Goal: Task Accomplishment & Management: Manage account settings

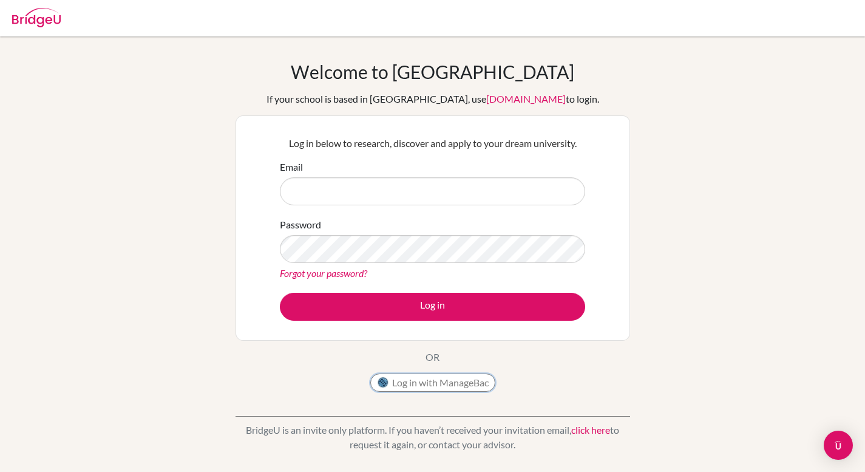
click at [455, 378] on button "Log in with ManageBac" at bounding box center [432, 382] width 125 height 18
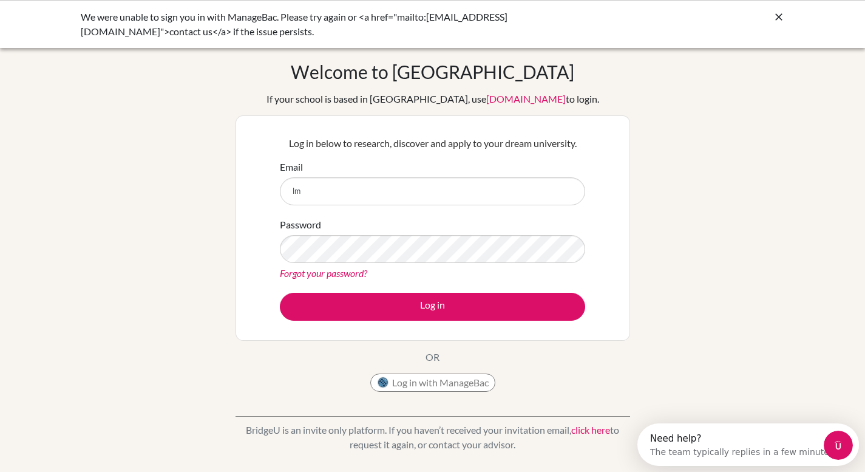
type input "[EMAIL_ADDRESS][DOMAIN_NAME]"
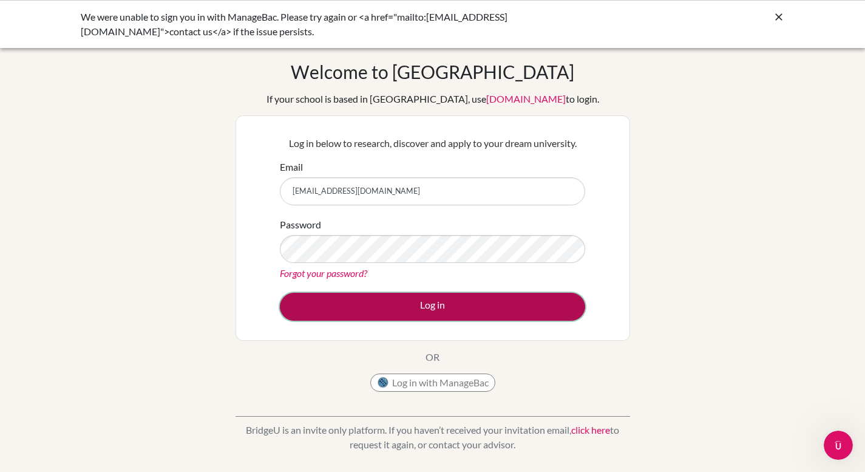
click at [438, 304] on button "Log in" at bounding box center [432, 307] width 305 height 28
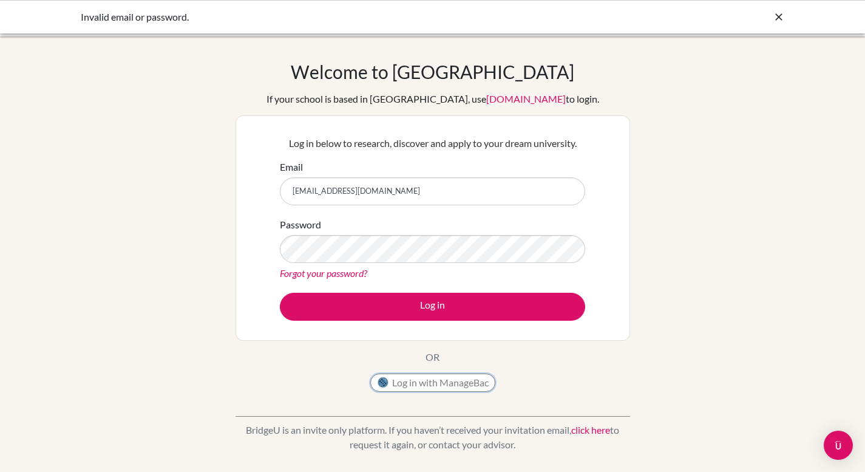
click at [424, 386] on button "Log in with ManageBac" at bounding box center [432, 382] width 125 height 18
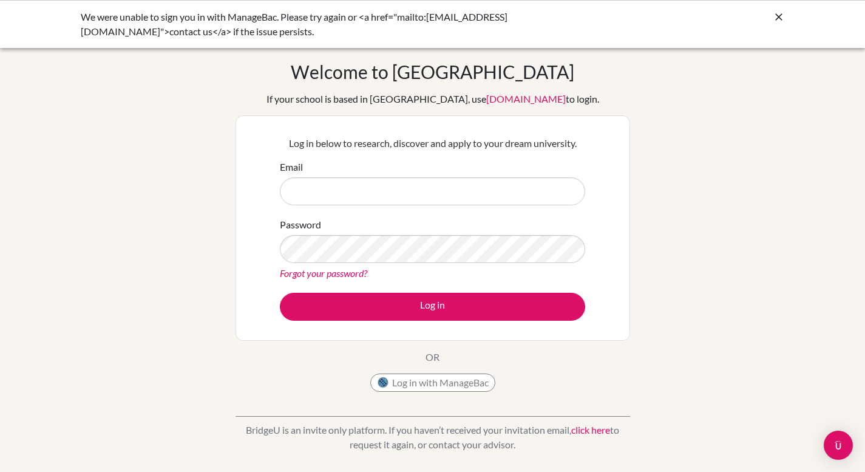
click at [778, 14] on icon at bounding box center [779, 17] width 12 height 12
